Goal: Find specific page/section: Find specific page/section

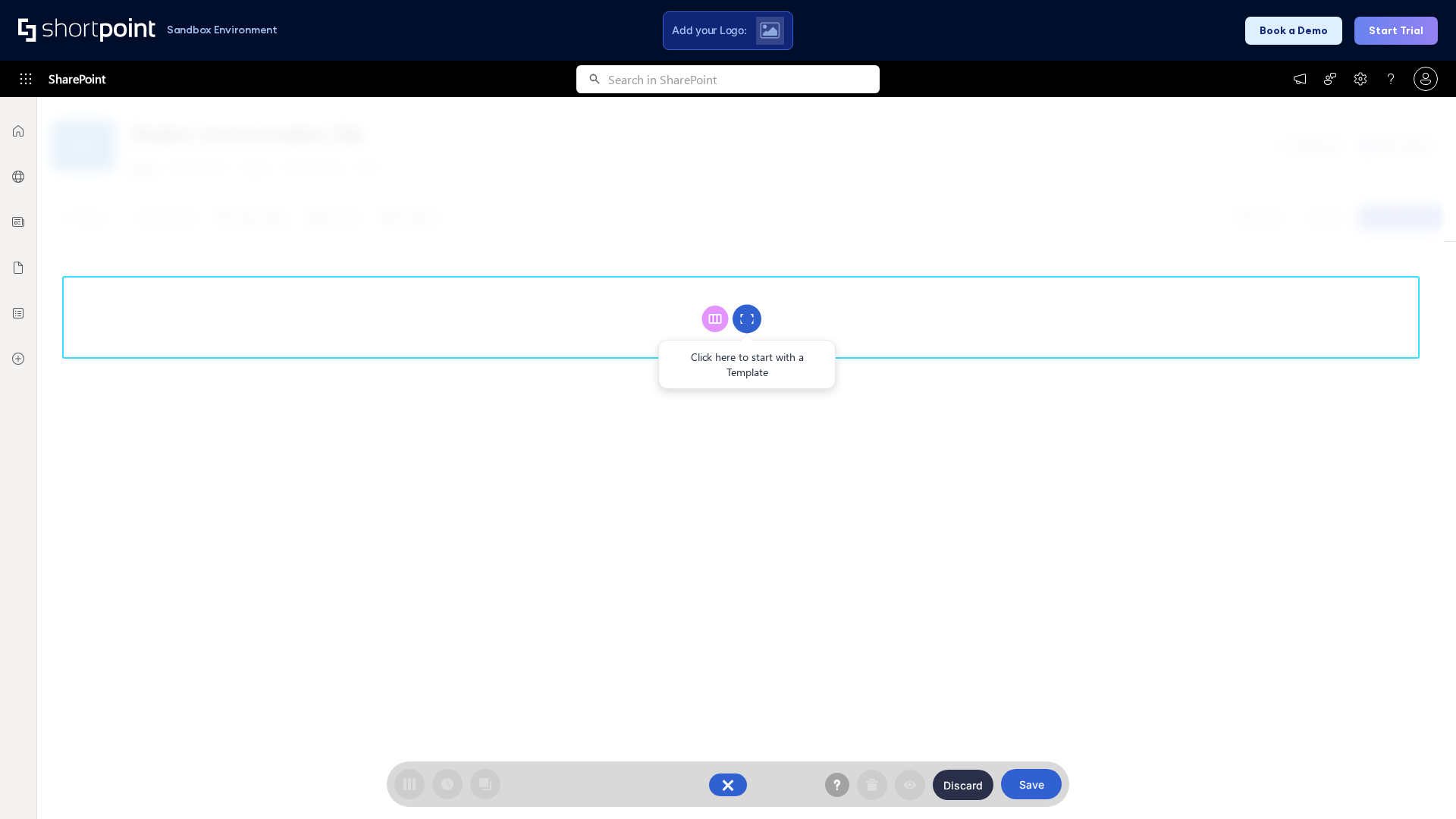
click at [747, 319] on circle at bounding box center [746, 319] width 28 height 28
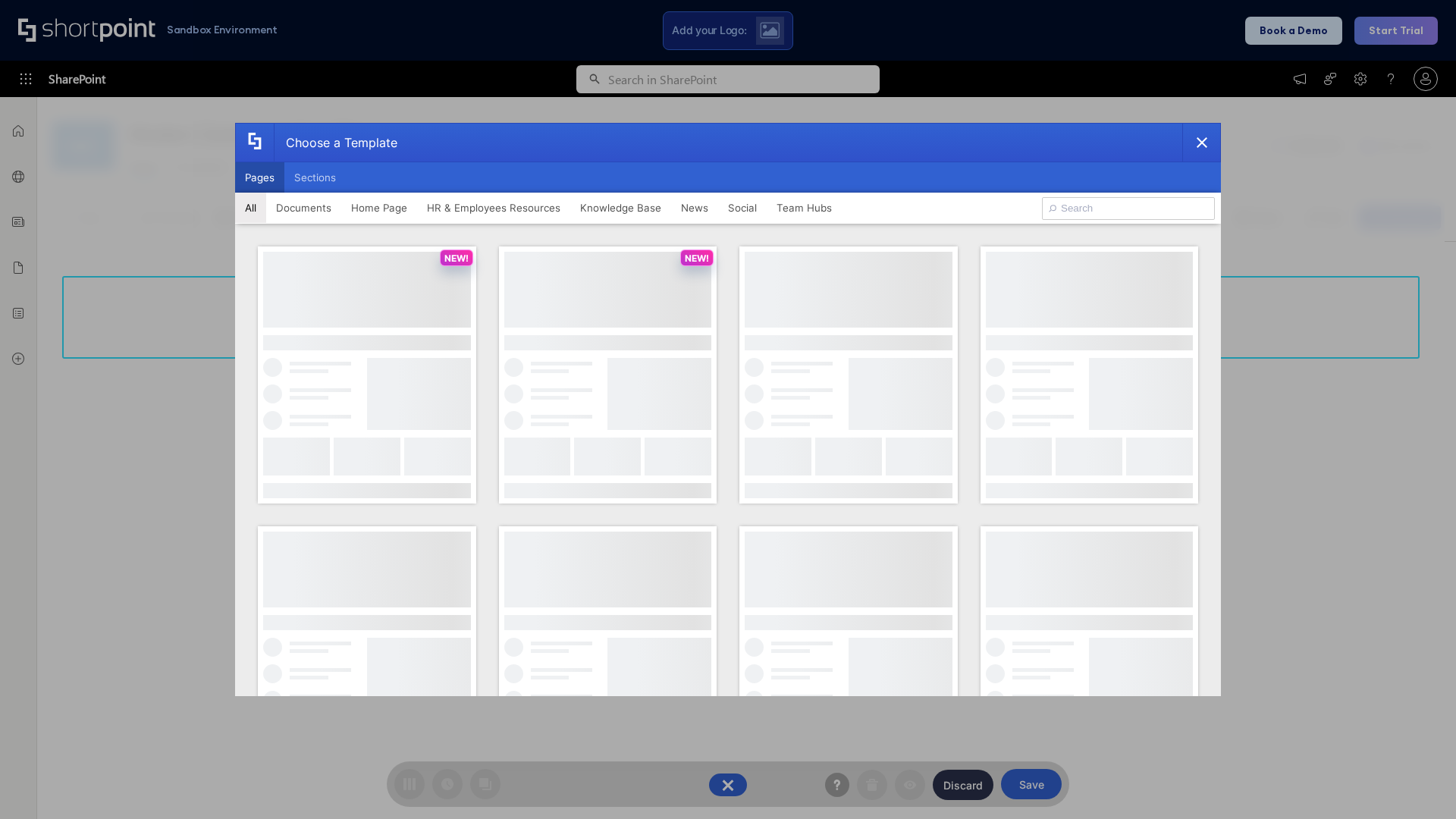
click at [259, 178] on button "Pages" at bounding box center [260, 177] width 49 height 30
type input "Intranet Layout 4"
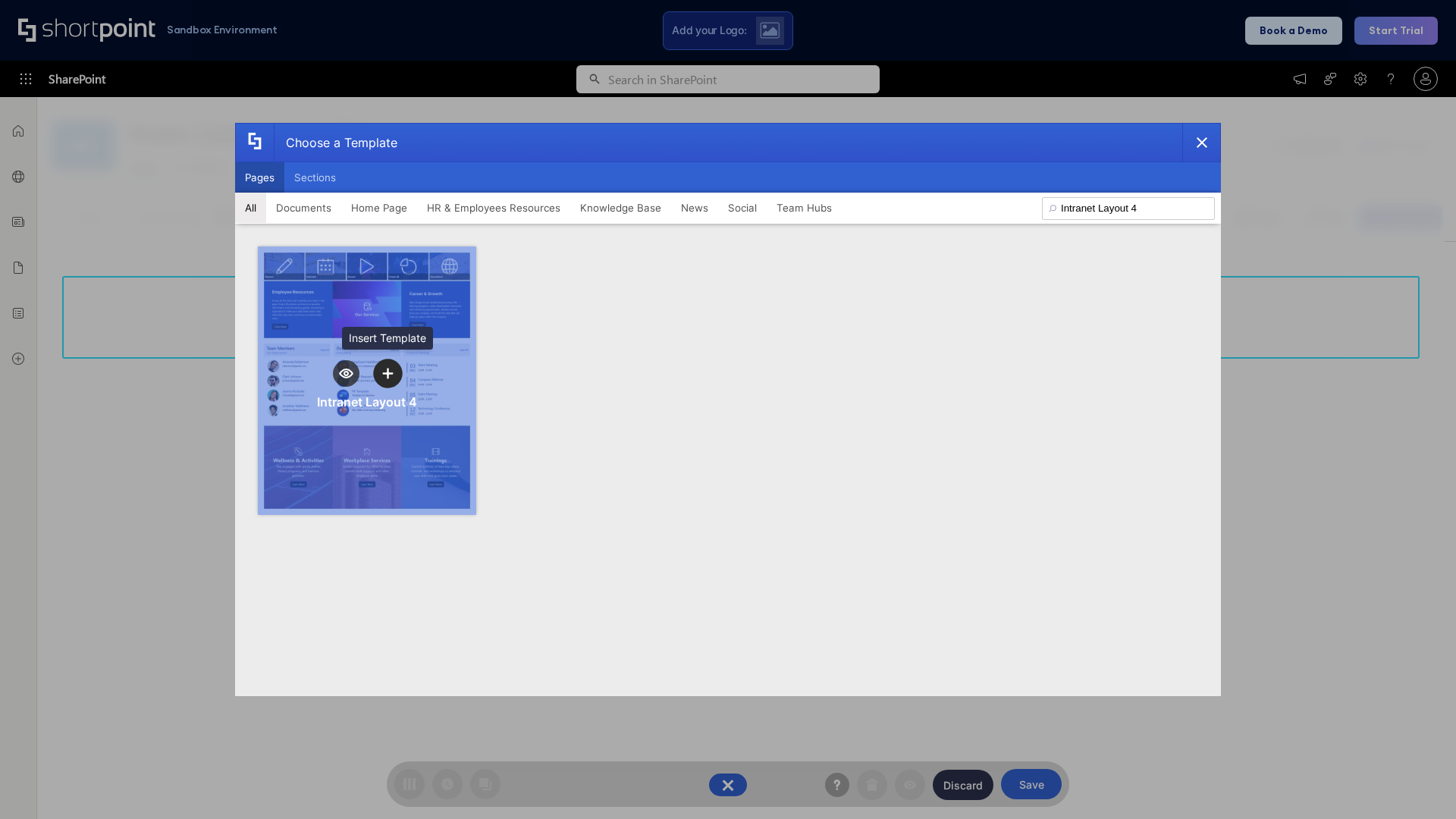
click at [388, 373] on icon "template selector" at bounding box center [388, 373] width 11 height 11
